Goal: Find specific page/section: Find specific page/section

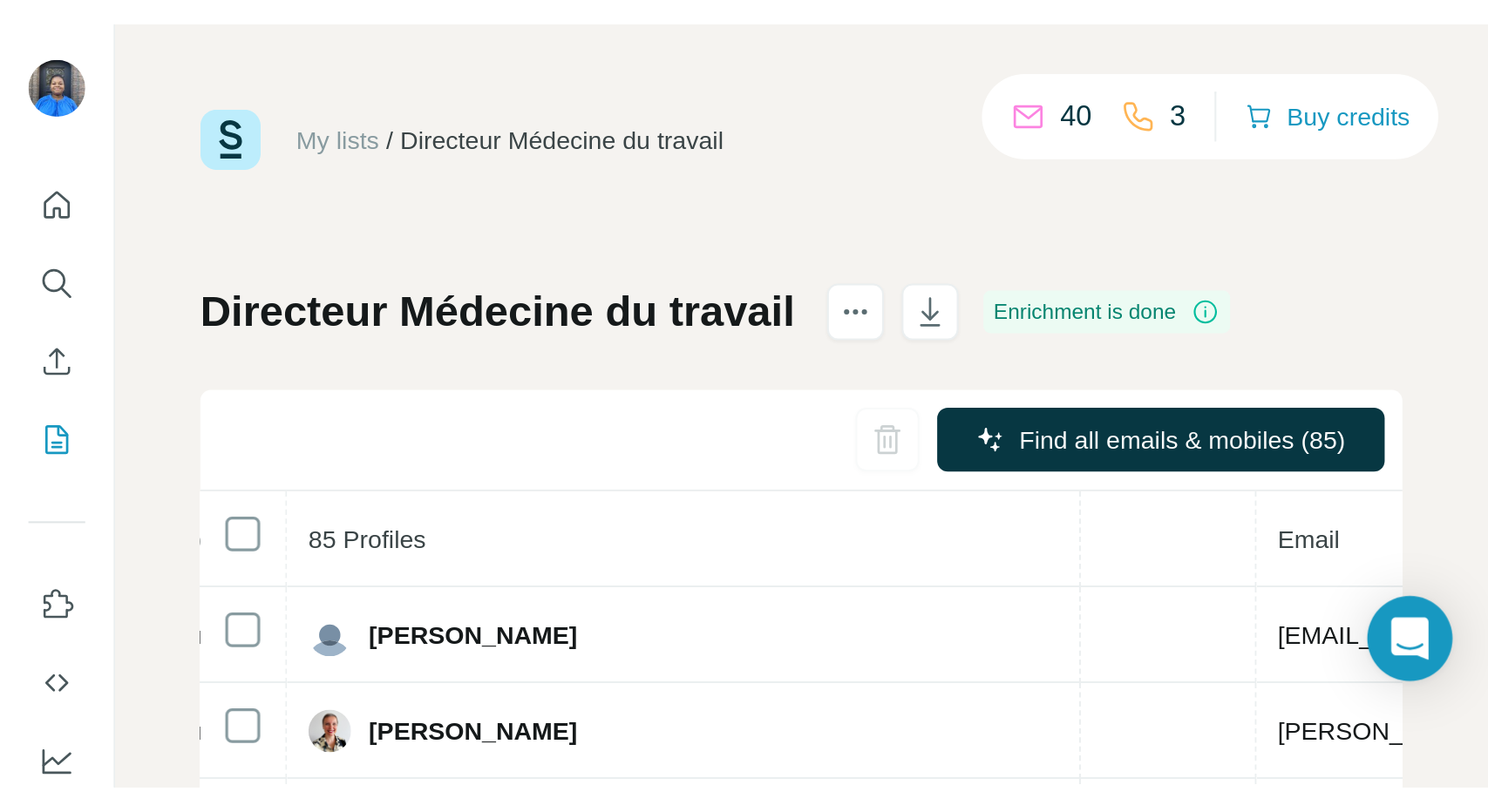
scroll to position [0, 580]
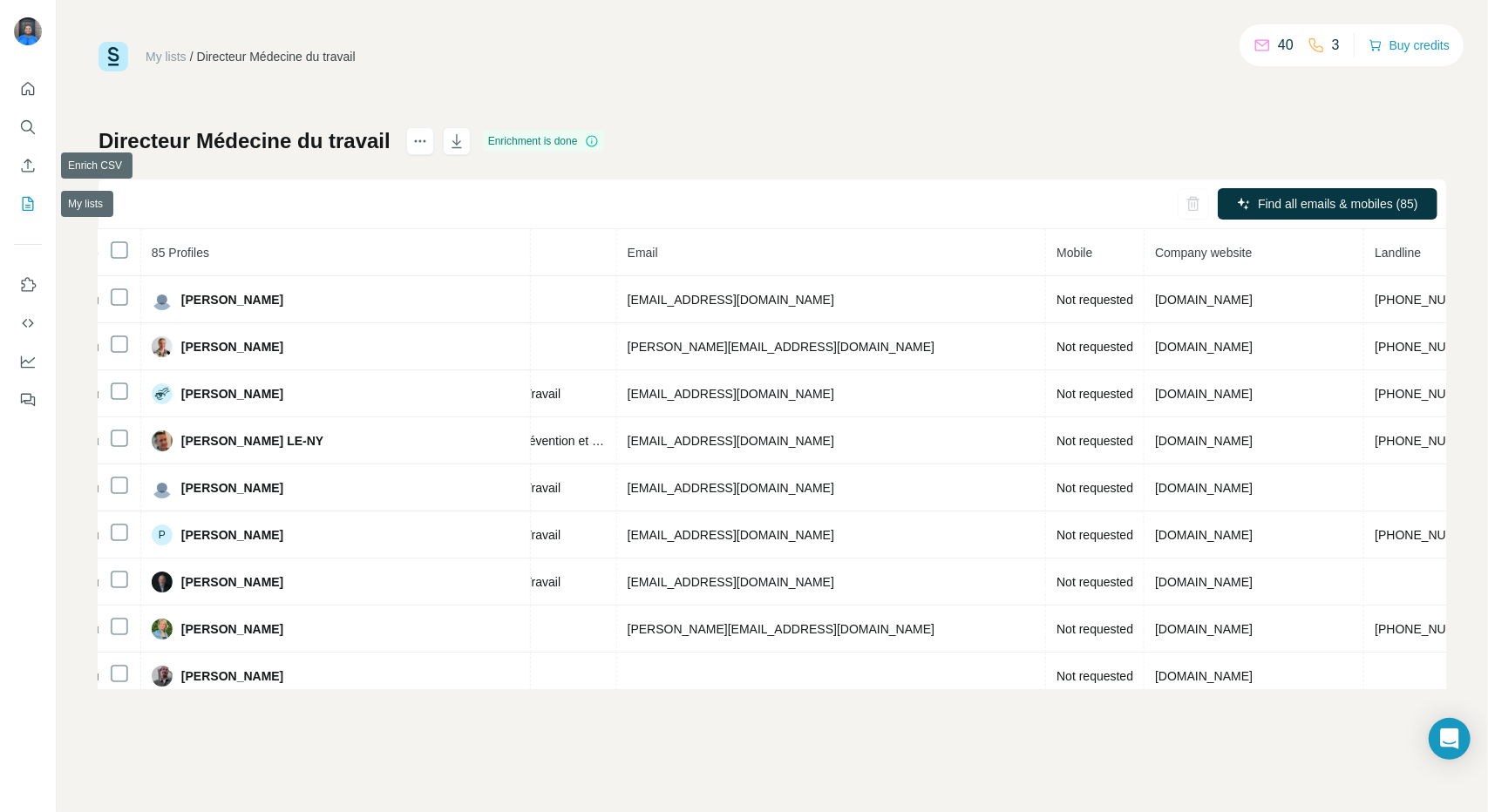
click at [29, 202] on icon "My lists" at bounding box center [29, 203] width 9 height 12
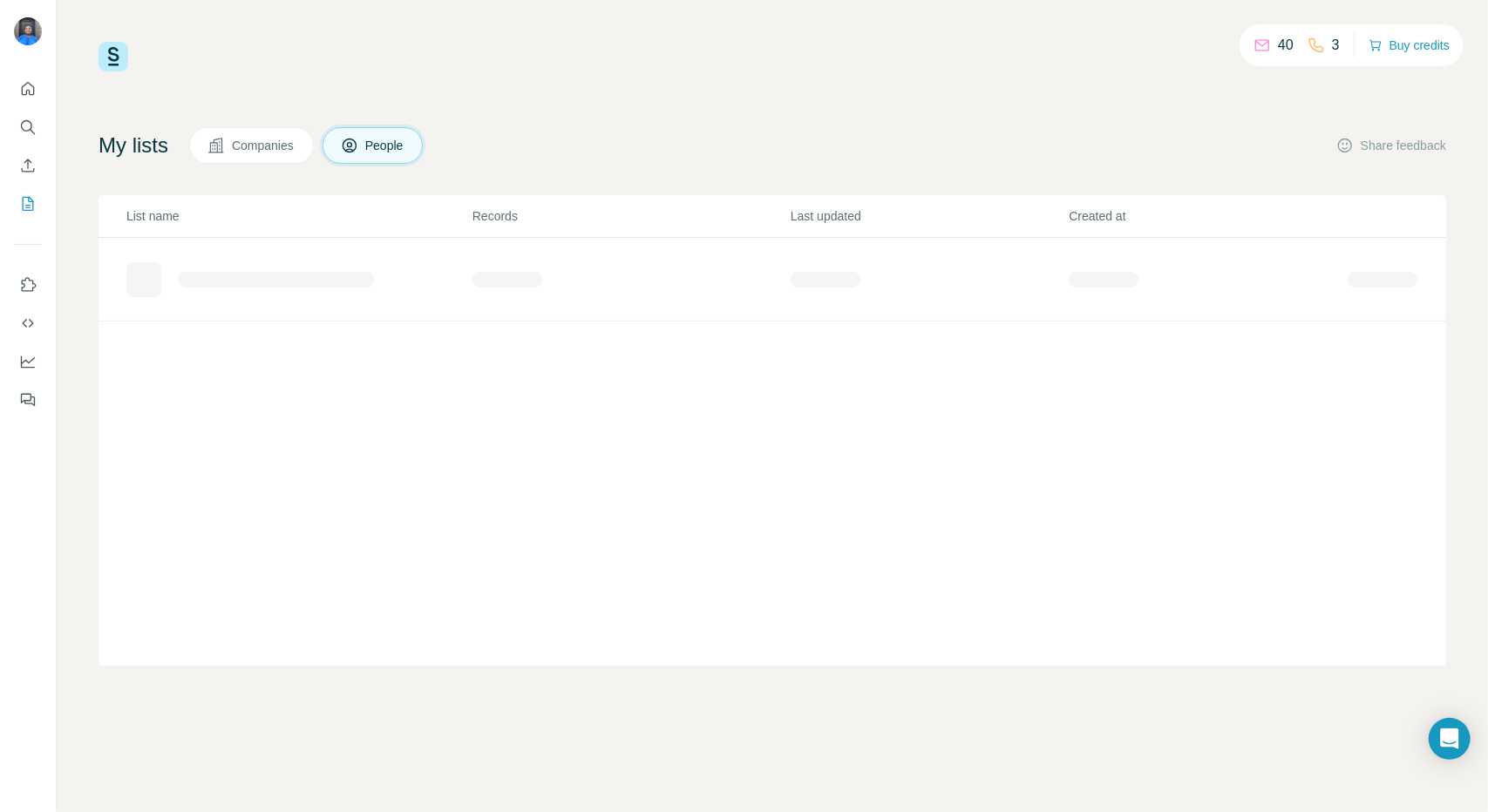
click at [300, 157] on button "Companies" at bounding box center [252, 146] width 125 height 36
click at [405, 149] on span "People" at bounding box center [386, 146] width 40 height 17
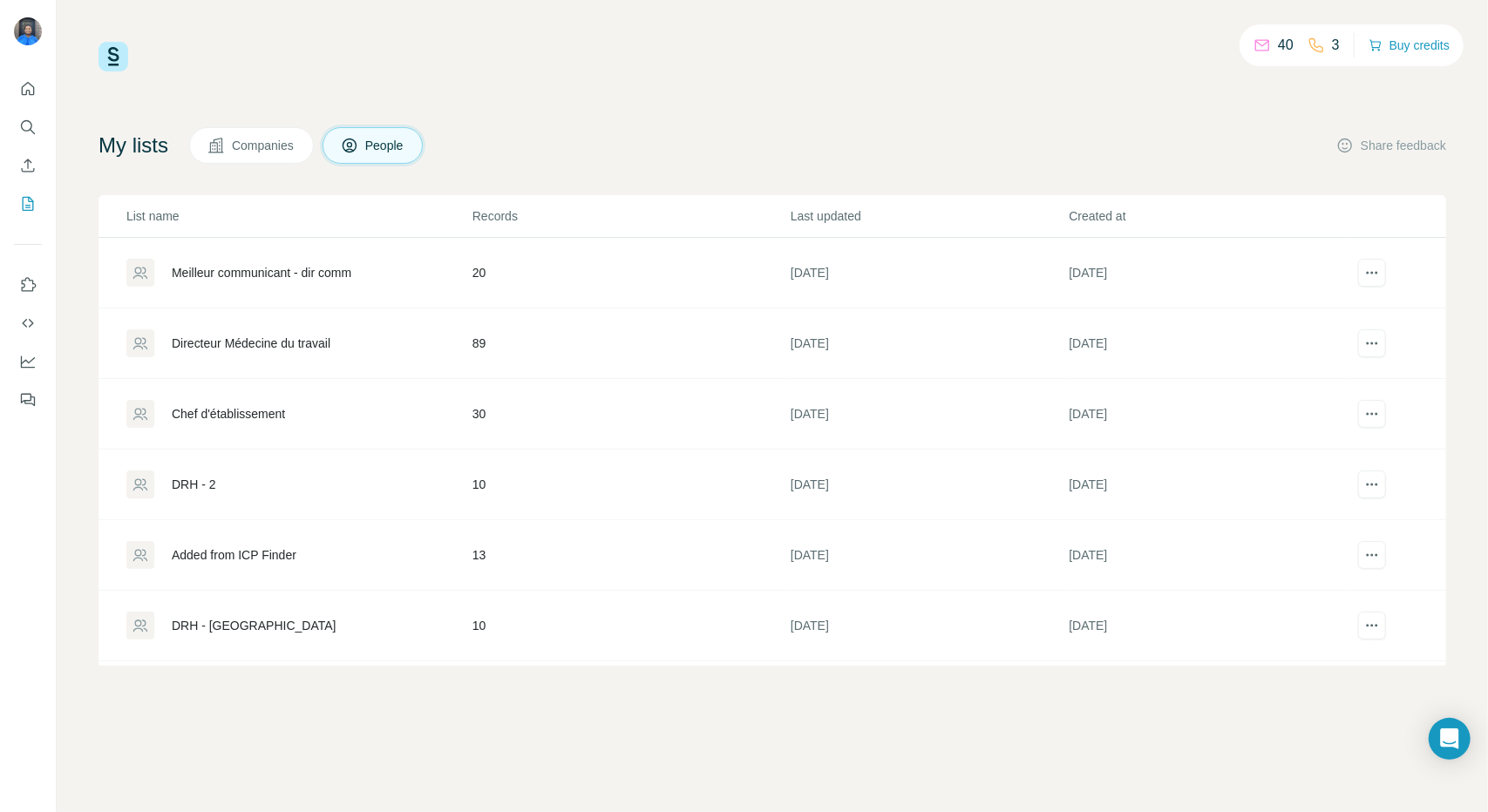
click at [256, 546] on div "Added from ICP Finder" at bounding box center [234, 555] width 125 height 17
